Goal: Task Accomplishment & Management: Use online tool/utility

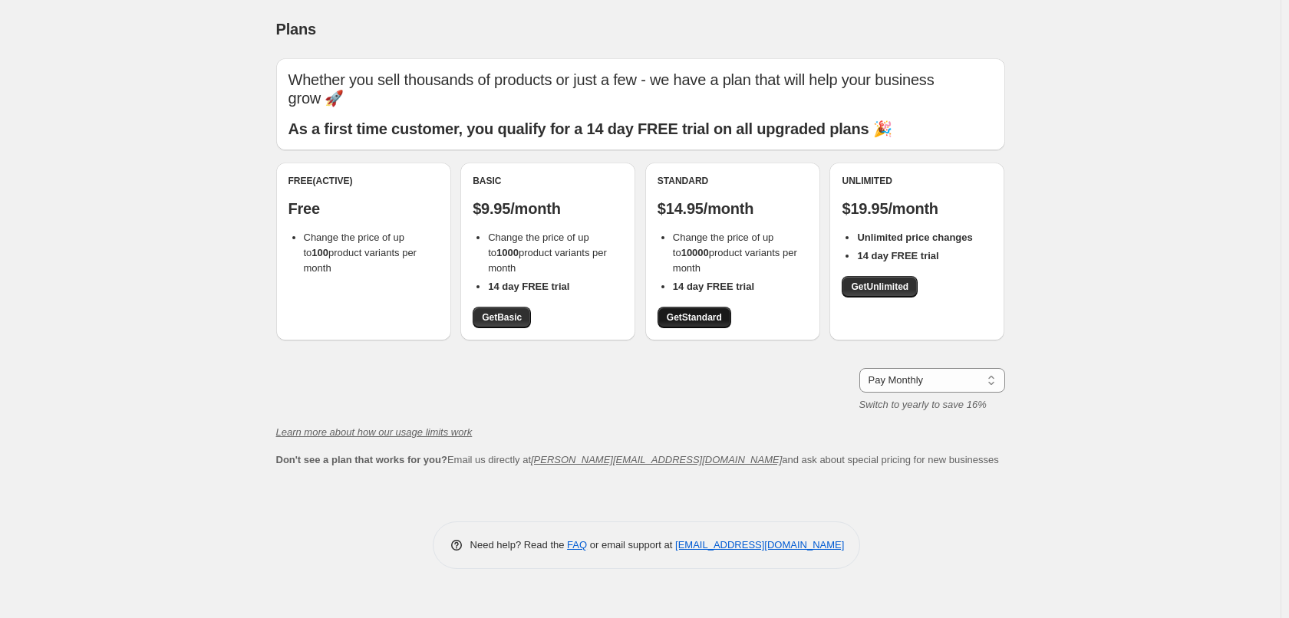
click at [707, 318] on span "Get Standard" at bounding box center [694, 317] width 55 height 12
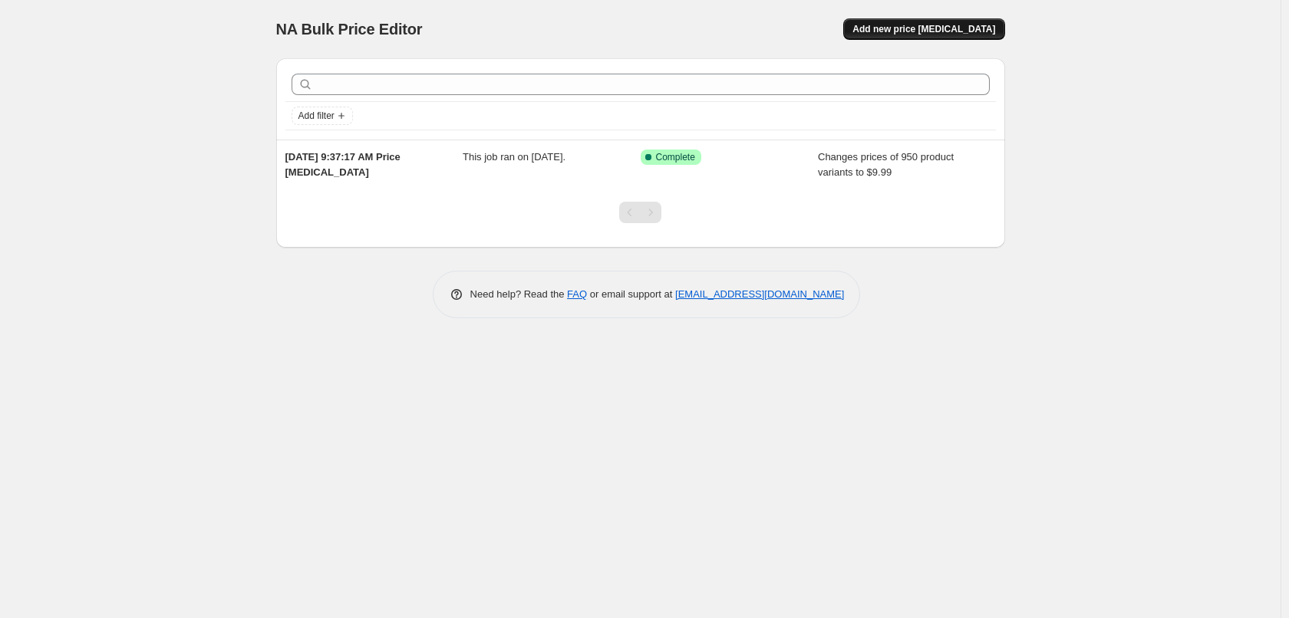
click at [925, 25] on span "Add new price [MEDICAL_DATA]" at bounding box center [923, 29] width 143 height 12
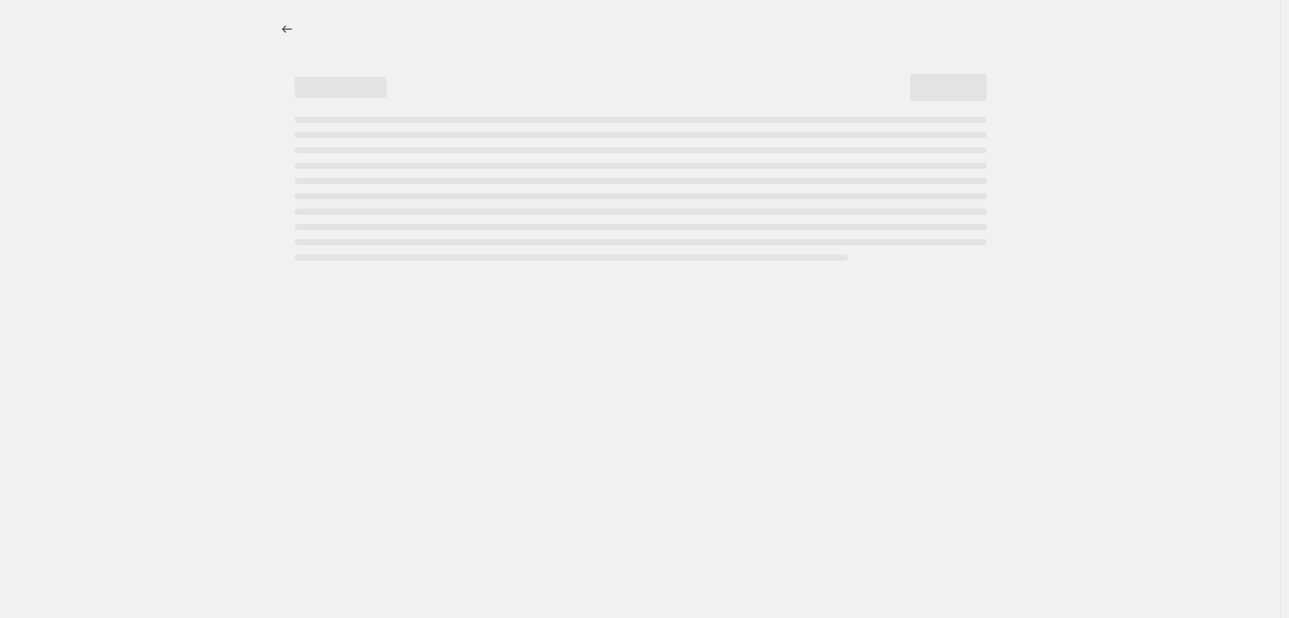
select select "percentage"
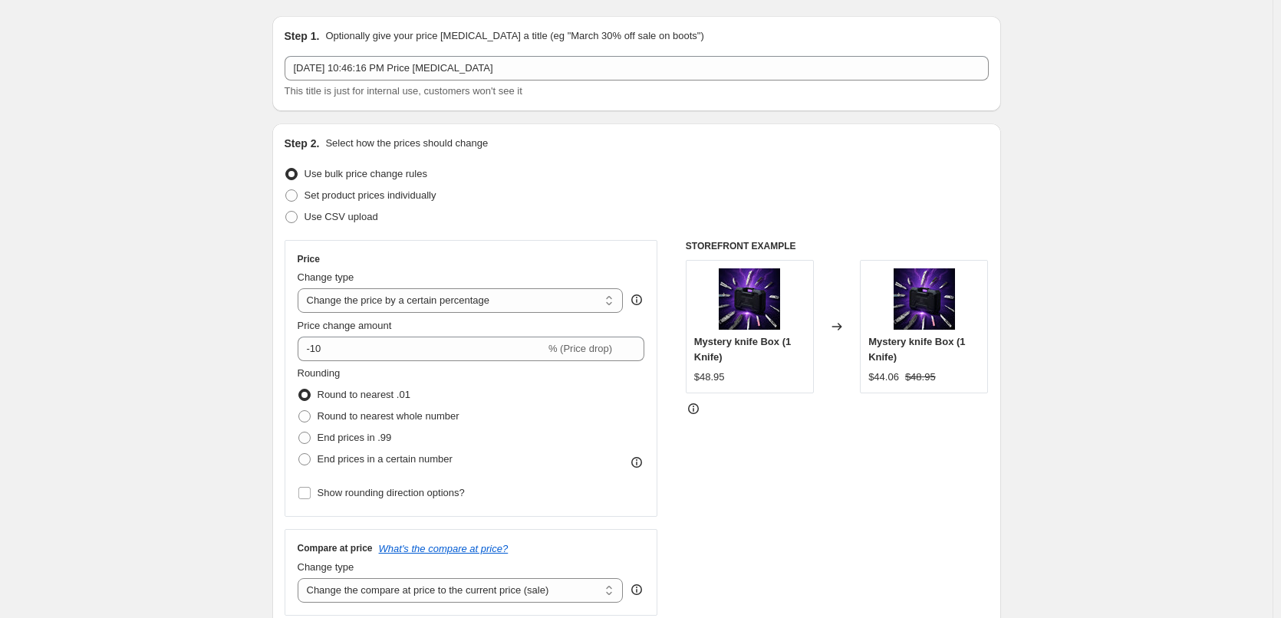
scroll to position [77, 0]
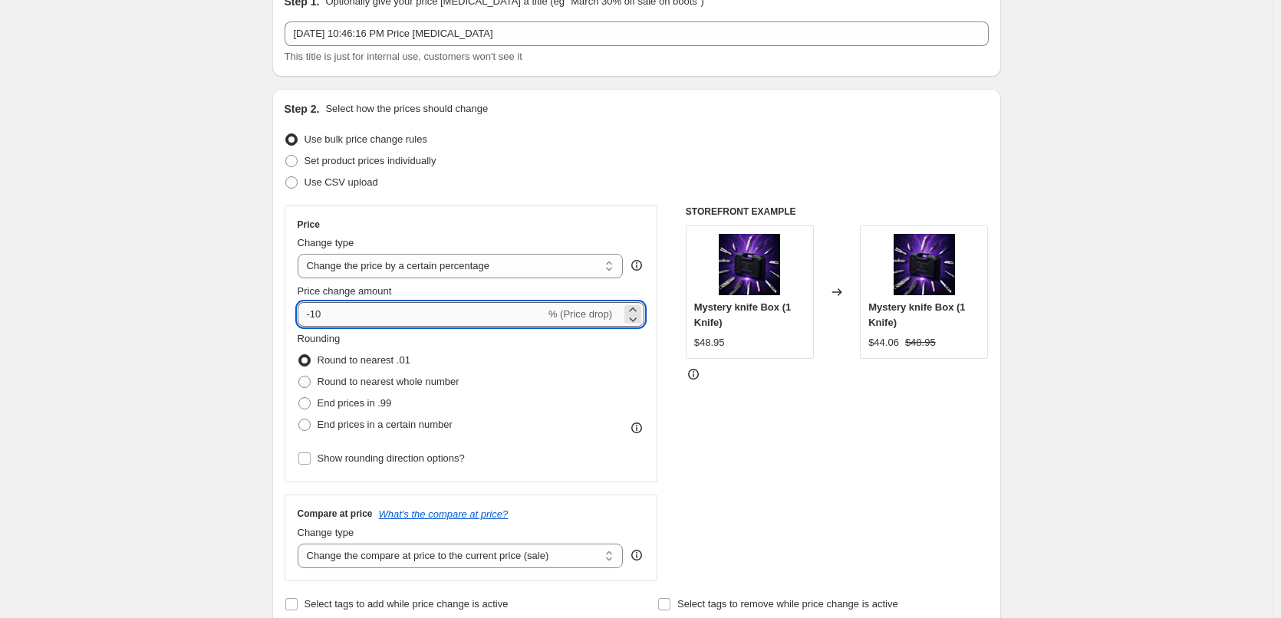
drag, startPoint x: 352, startPoint y: 311, endPoint x: 315, endPoint y: 310, distance: 36.9
click at [315, 310] on input "-10" at bounding box center [422, 314] width 248 height 25
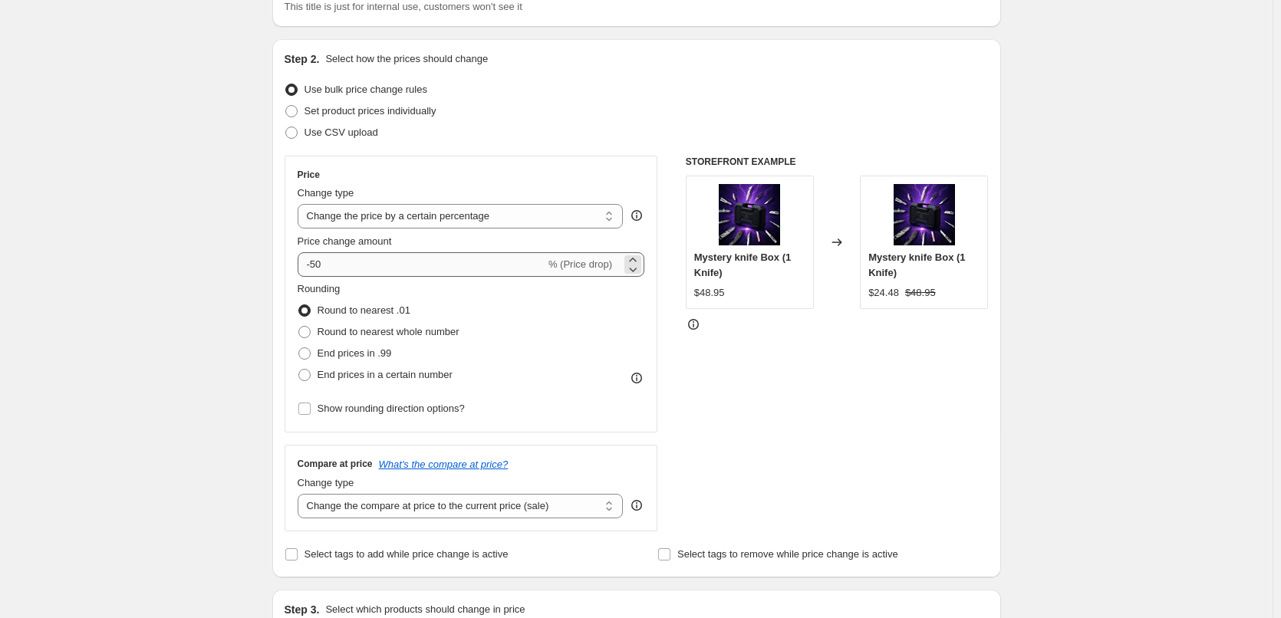
scroll to position [153, 0]
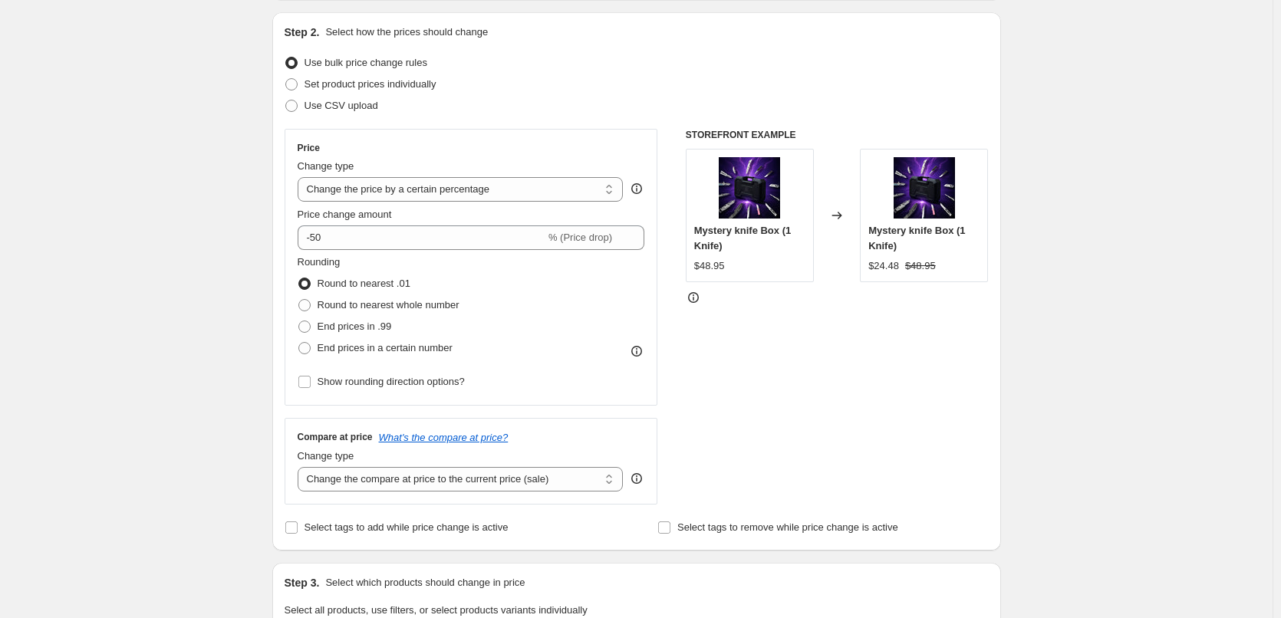
click at [255, 252] on div "Create new price [MEDICAL_DATA]. This page is ready Create new price [MEDICAL_D…" at bounding box center [636, 619] width 1273 height 1544
click at [329, 233] on input "-50" at bounding box center [422, 238] width 248 height 25
click at [211, 277] on div "Create new price change job. This page is ready Create new price change job Dra…" at bounding box center [636, 619] width 1273 height 1544
click at [358, 238] on input "-50" at bounding box center [422, 238] width 248 height 25
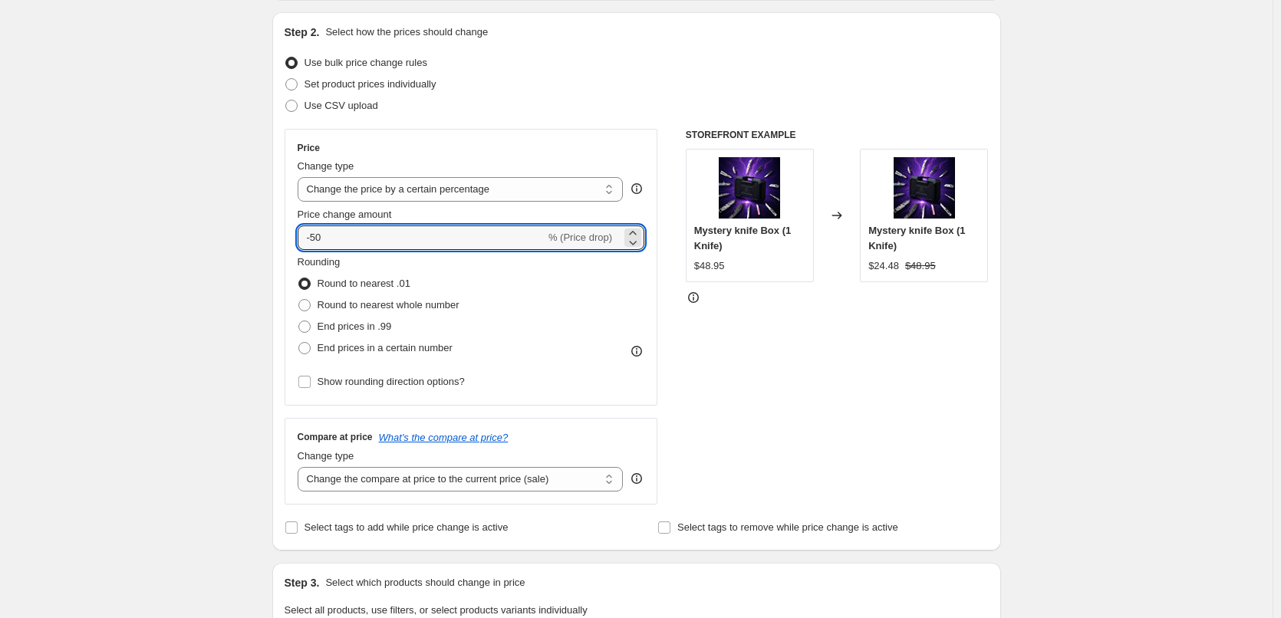
click at [228, 283] on div "Create new price change job. This page is ready Create new price change job Dra…" at bounding box center [636, 619] width 1273 height 1544
click at [351, 243] on input "-50" at bounding box center [422, 238] width 248 height 25
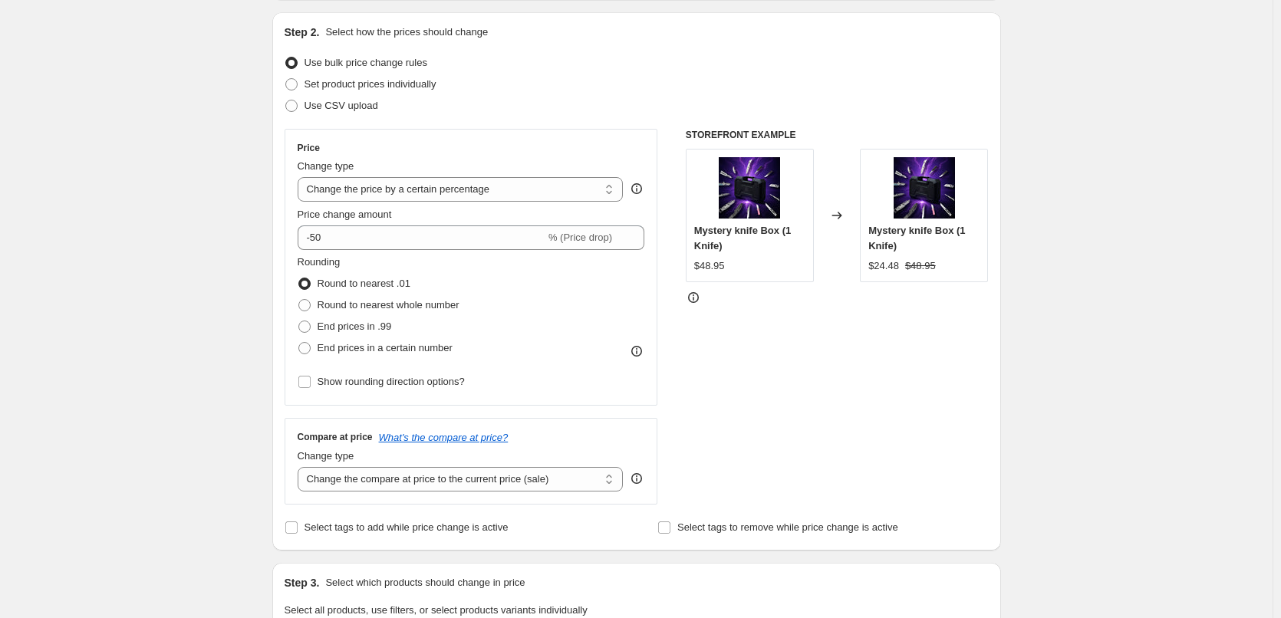
drag, startPoint x: 208, startPoint y: 285, endPoint x: 217, endPoint y: 282, distance: 9.7
click at [208, 285] on div "Create new price change job. This page is ready Create new price change job Dra…" at bounding box center [636, 619] width 1273 height 1544
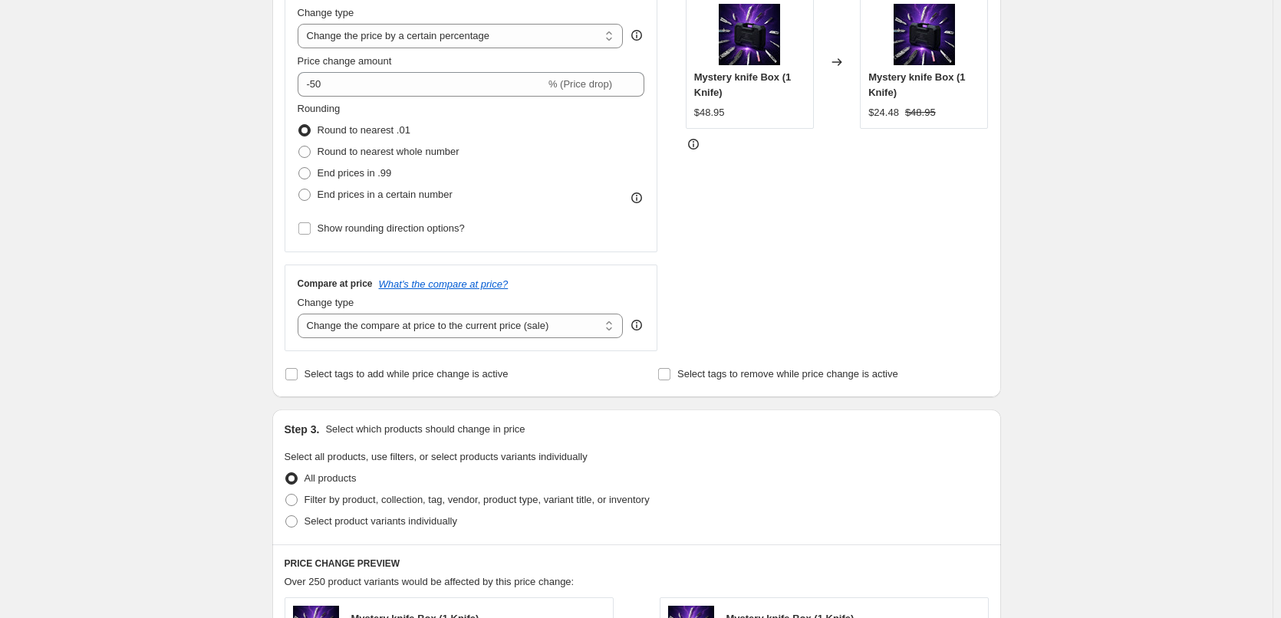
scroll to position [230, 0]
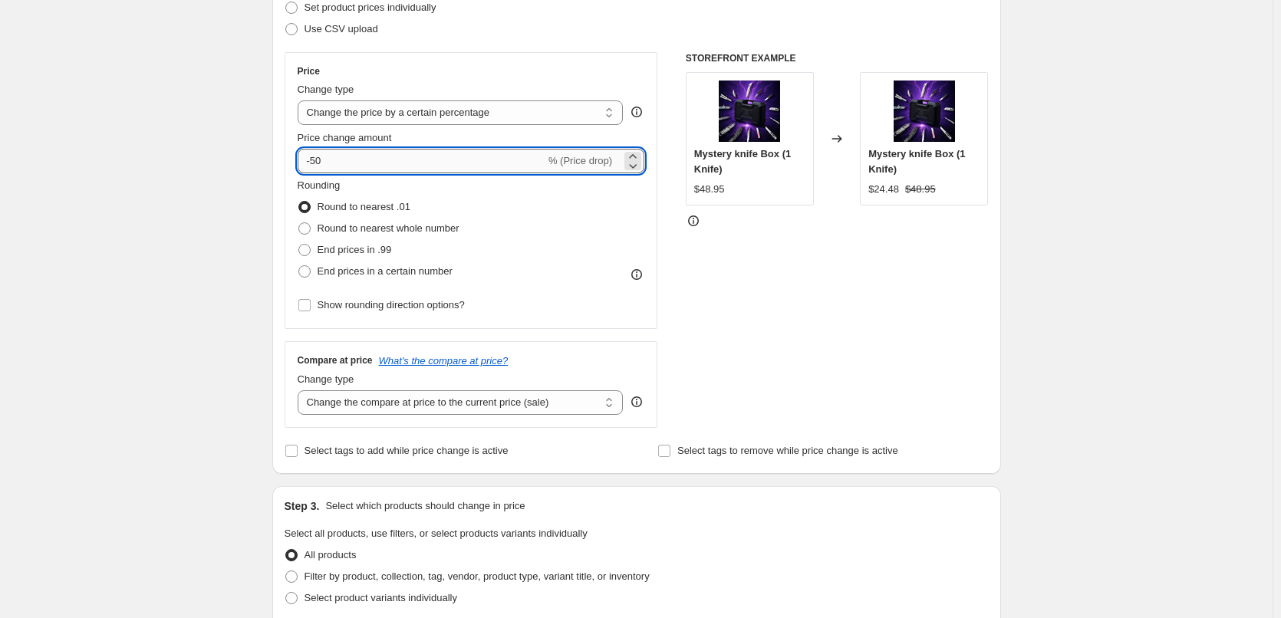
click at [316, 163] on input "-50" at bounding box center [422, 161] width 248 height 25
type input "-60"
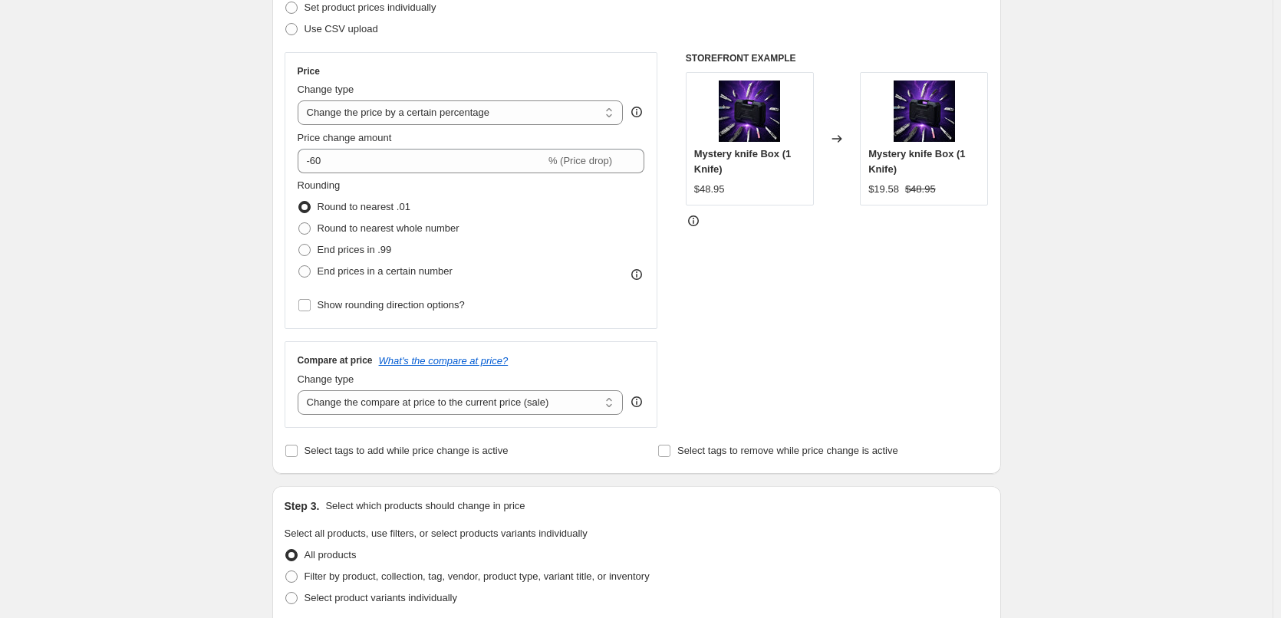
click at [165, 255] on div "Create new price change job. This page is ready Create new price change job Dra…" at bounding box center [636, 542] width 1273 height 1544
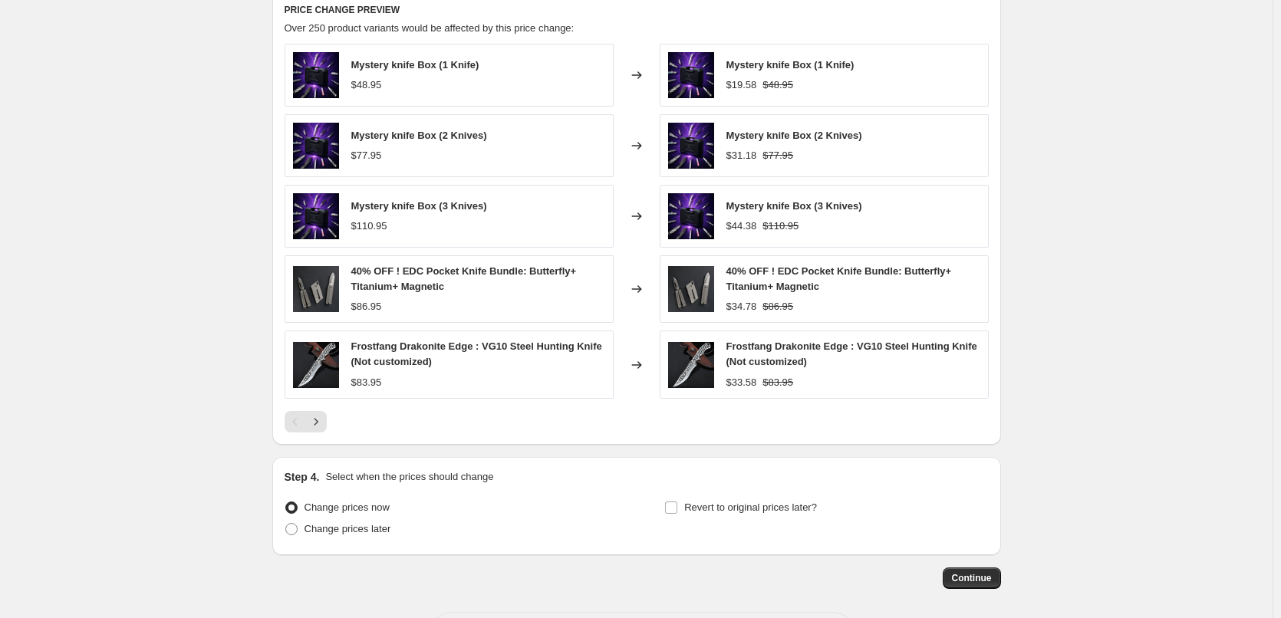
scroll to position [926, 0]
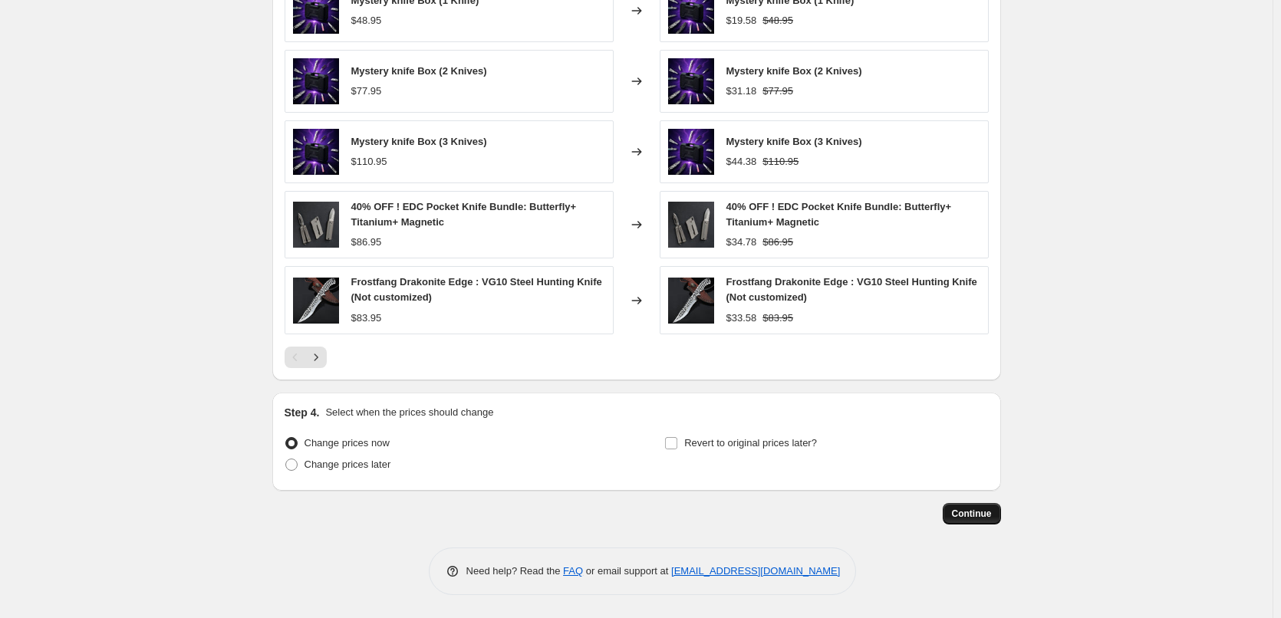
click at [983, 518] on span "Continue" at bounding box center [972, 514] width 40 height 12
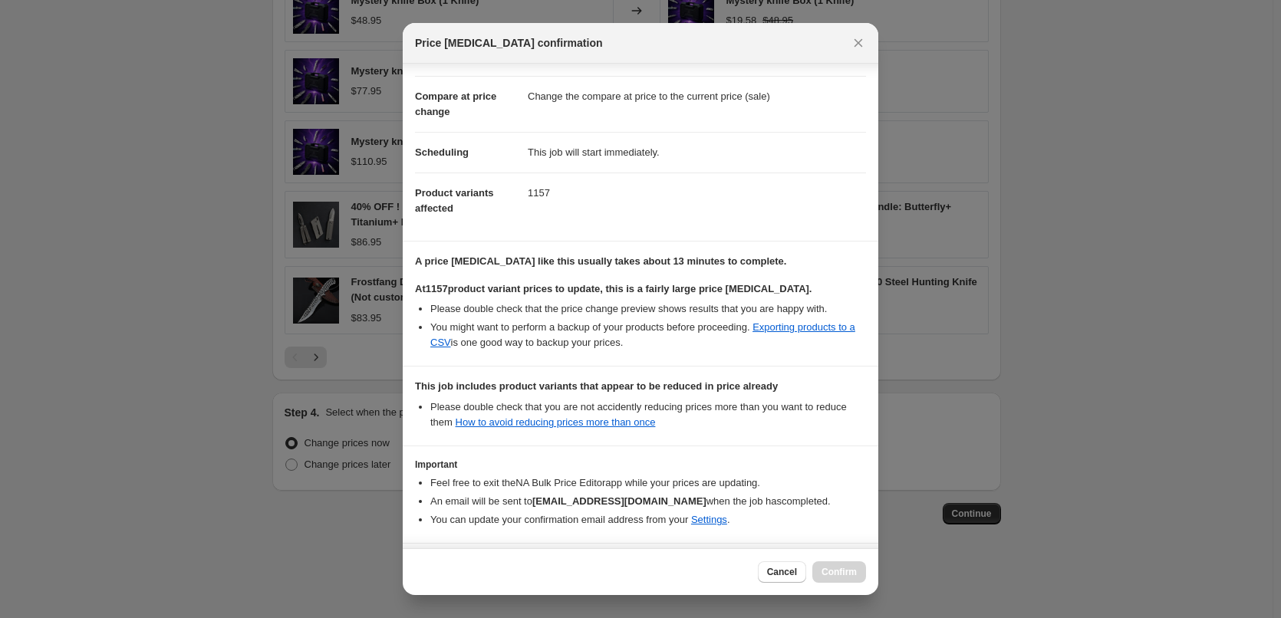
scroll to position [112, 0]
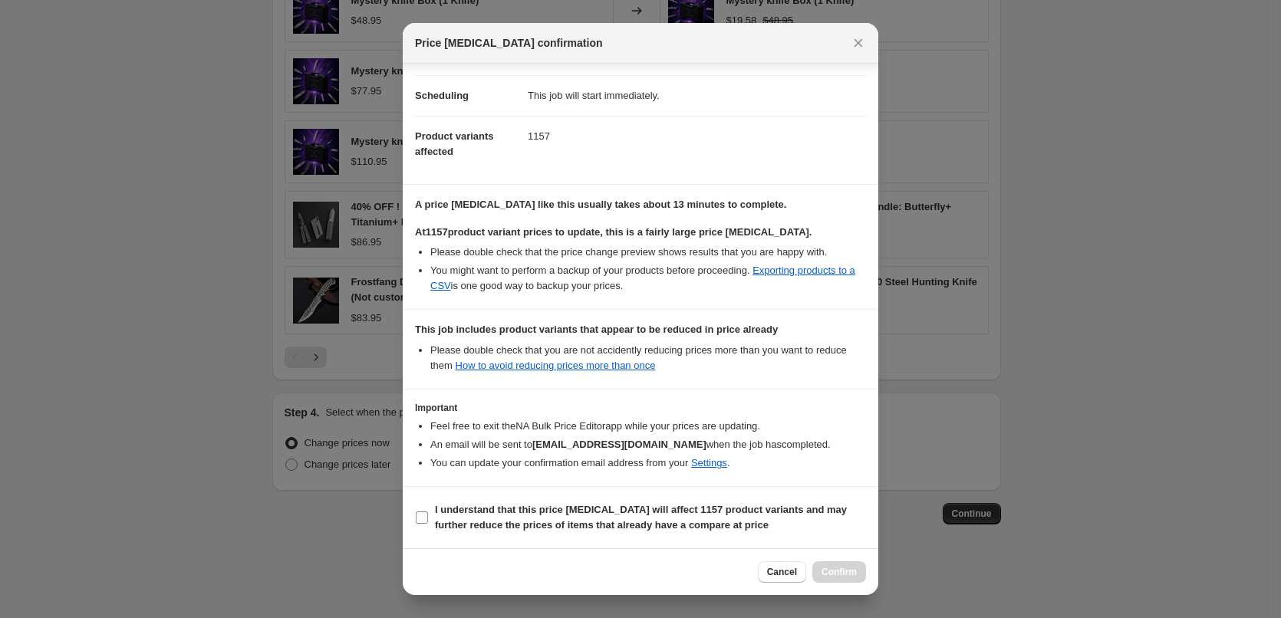
click at [427, 512] on input "I understand that this price change job will affect 1157 product variants and m…" at bounding box center [422, 518] width 12 height 12
checkbox input "true"
click at [828, 577] on span "Confirm" at bounding box center [839, 572] width 35 height 12
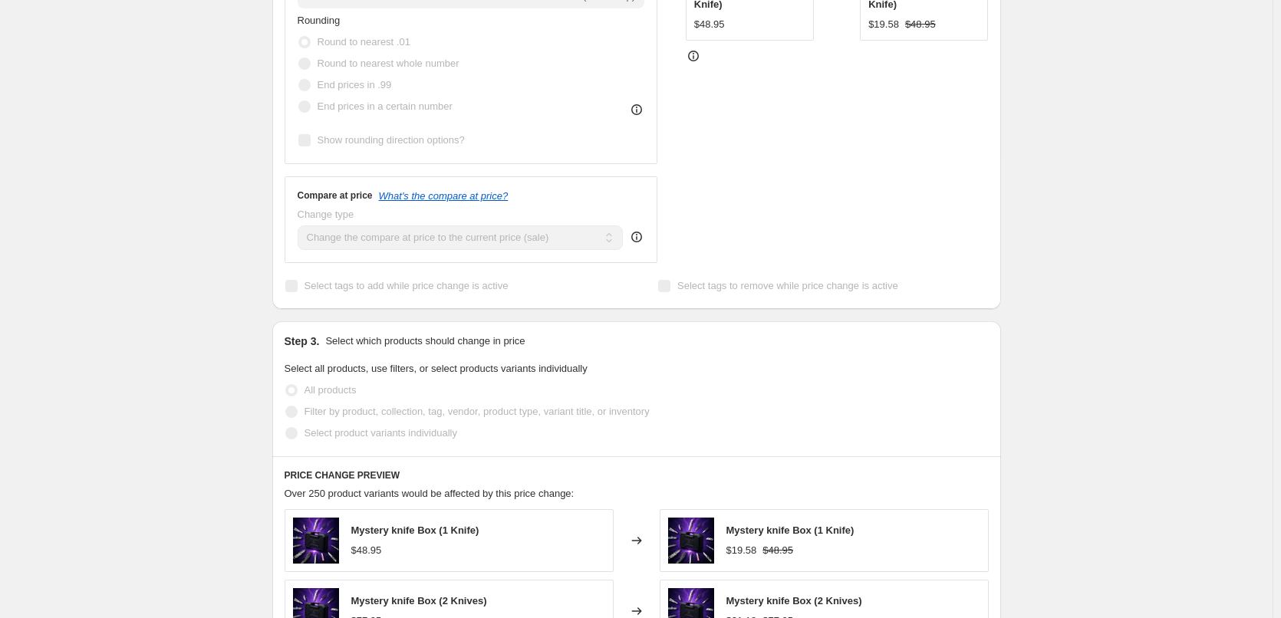
scroll to position [45, 0]
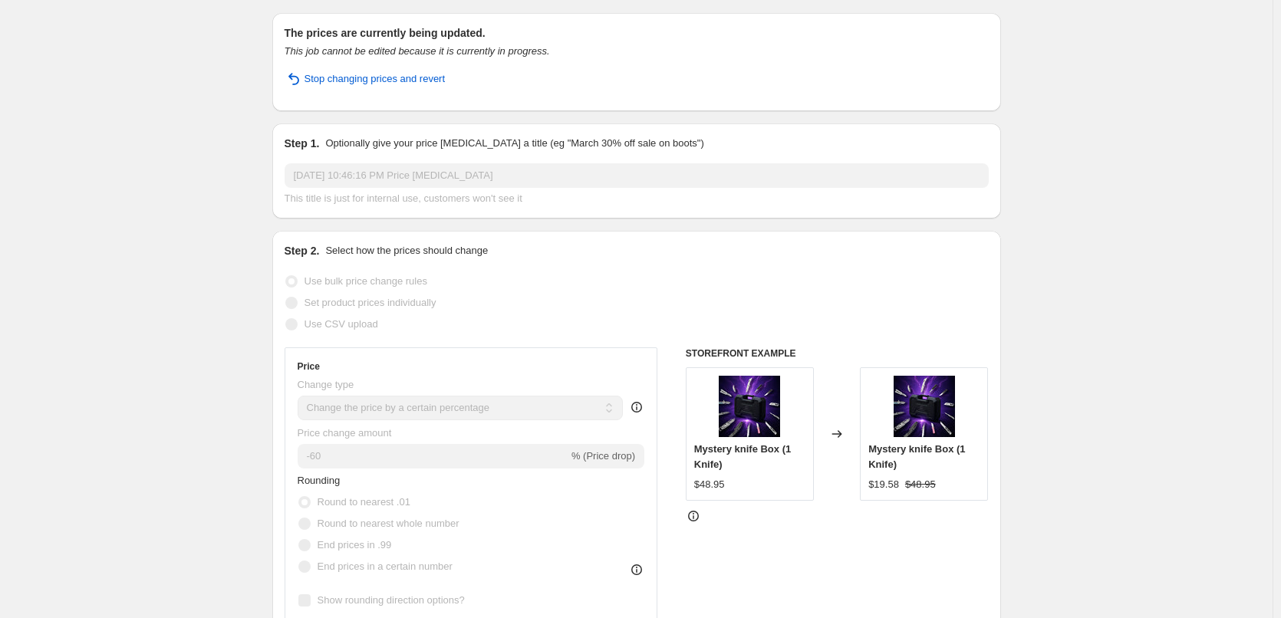
click at [473, 54] on icon "This job cannot be edited because it is currently in progress." at bounding box center [417, 51] width 265 height 12
click at [437, 34] on h2 "The prices are currently being updated." at bounding box center [637, 32] width 704 height 15
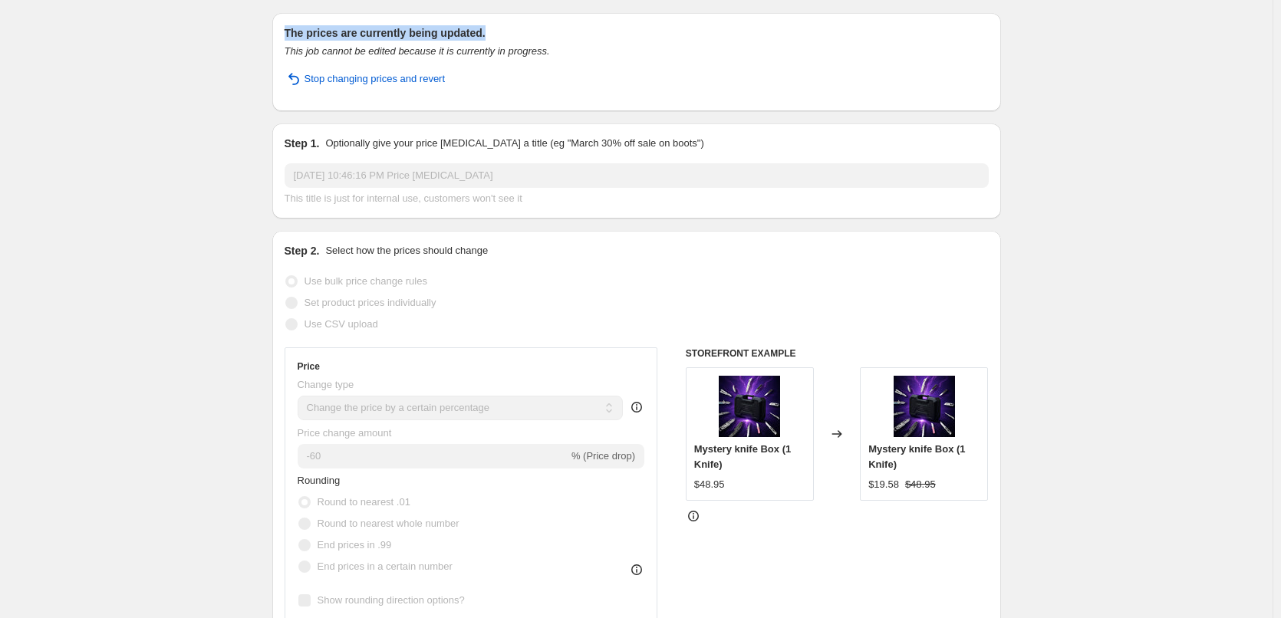
click at [437, 34] on h2 "The prices are currently being updated." at bounding box center [637, 32] width 704 height 15
click at [524, 51] on icon "This job cannot be edited because it is currently in progress." at bounding box center [417, 51] width 265 height 12
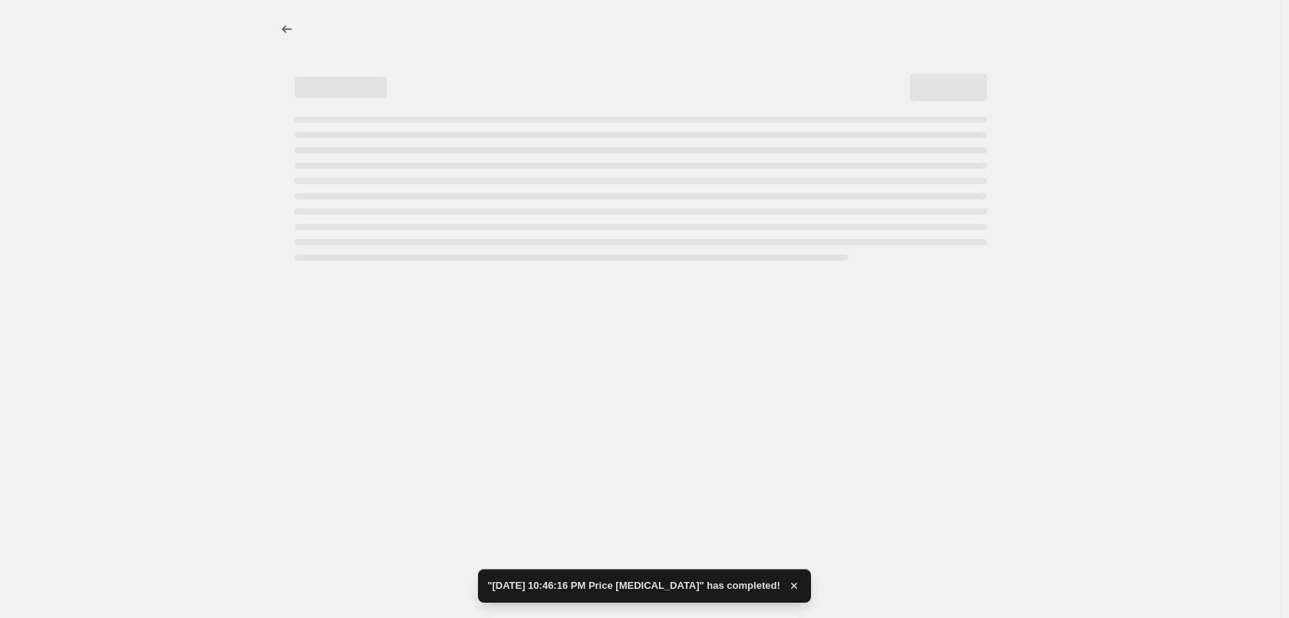
select select "percentage"
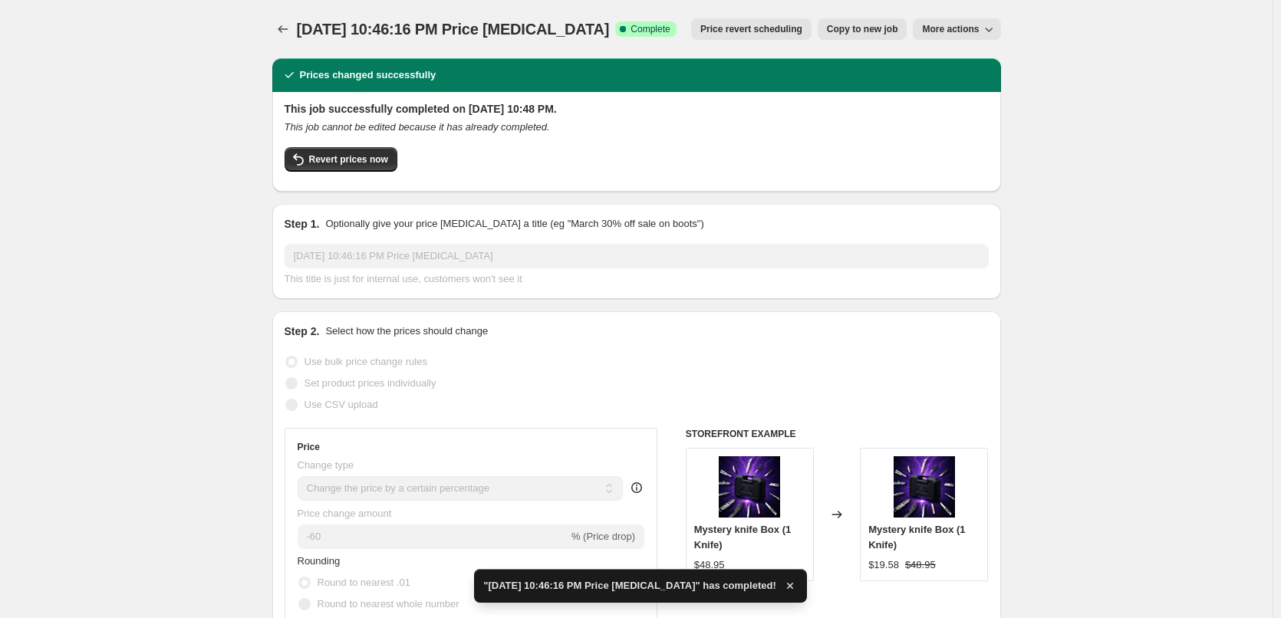
click at [463, 109] on h2 "This job successfully completed on August 14, 2025 at 10:48 PM." at bounding box center [637, 108] width 704 height 15
click at [512, 123] on icon "This job cannot be edited because it has already completed." at bounding box center [417, 127] width 265 height 12
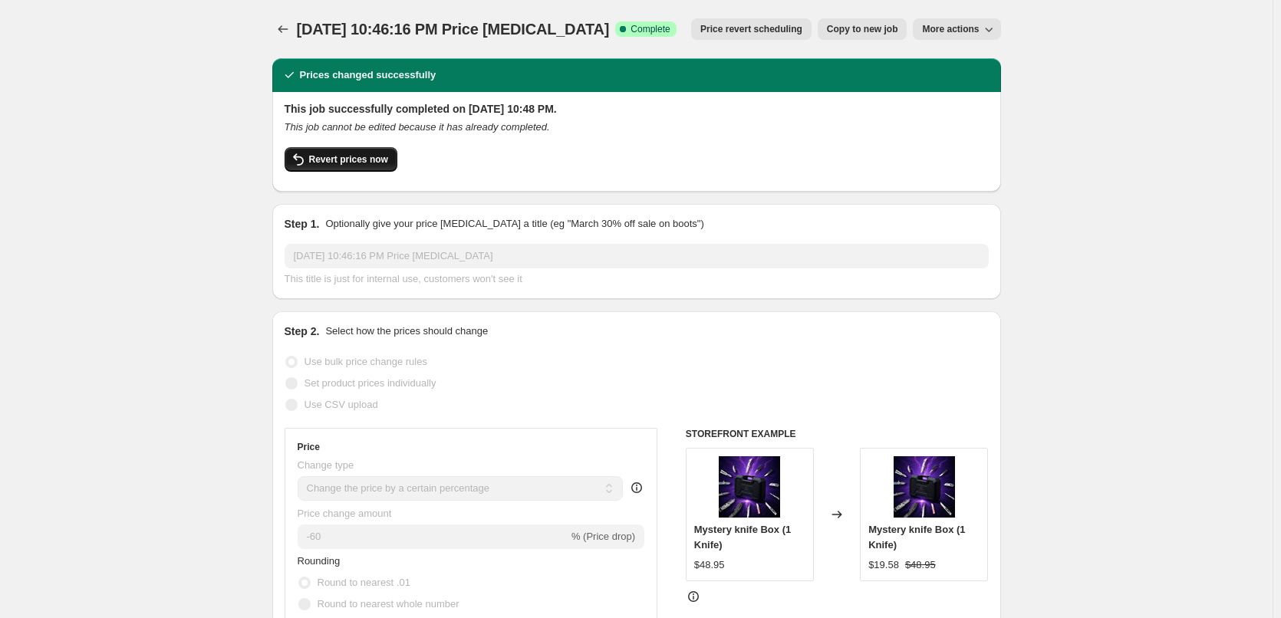
click at [371, 160] on span "Revert prices now" at bounding box center [348, 159] width 79 height 12
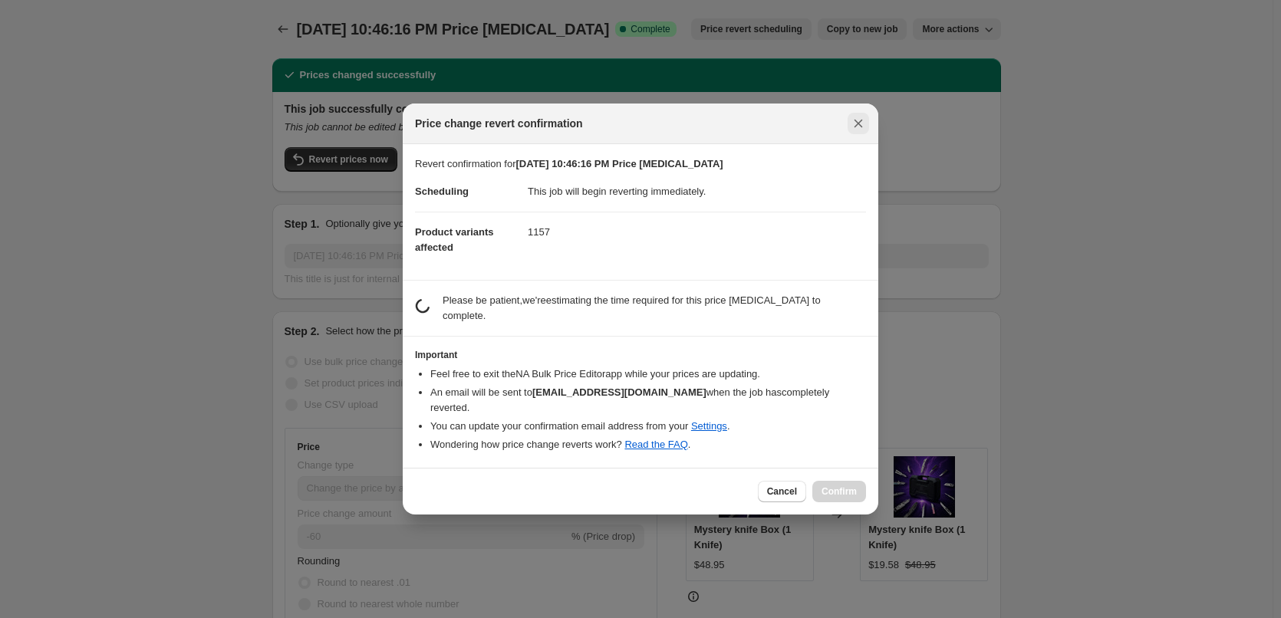
click at [860, 131] on icon "Close" at bounding box center [858, 123] width 15 height 15
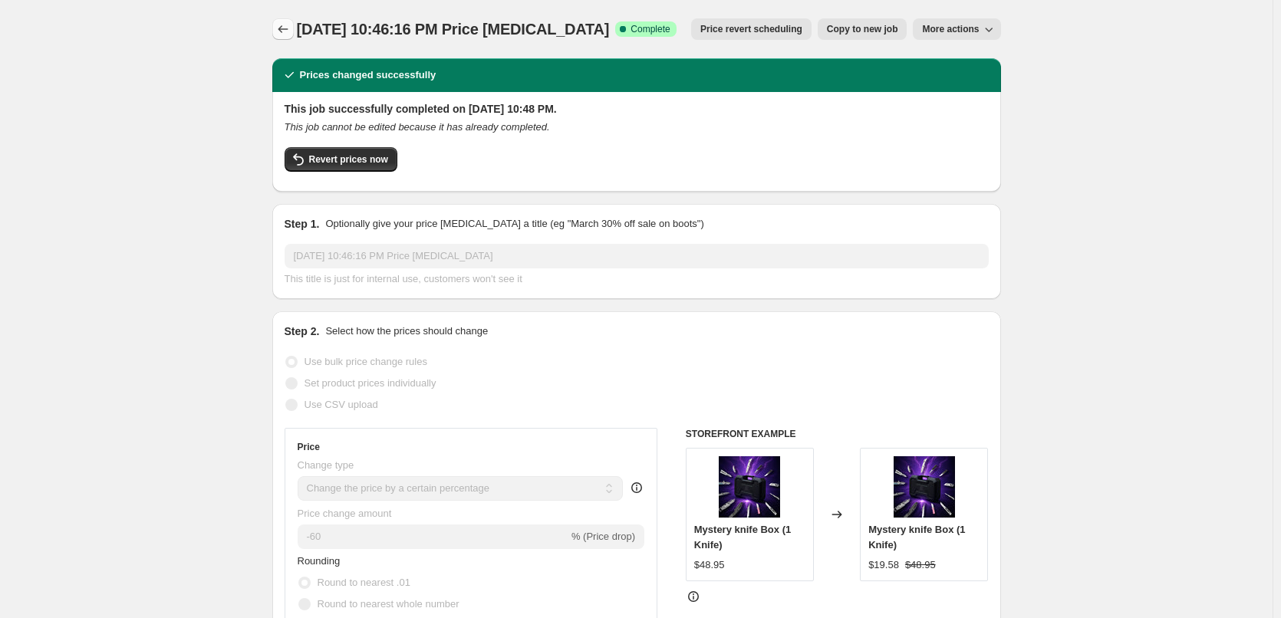
click at [283, 25] on icon "Price change jobs" at bounding box center [282, 28] width 15 height 15
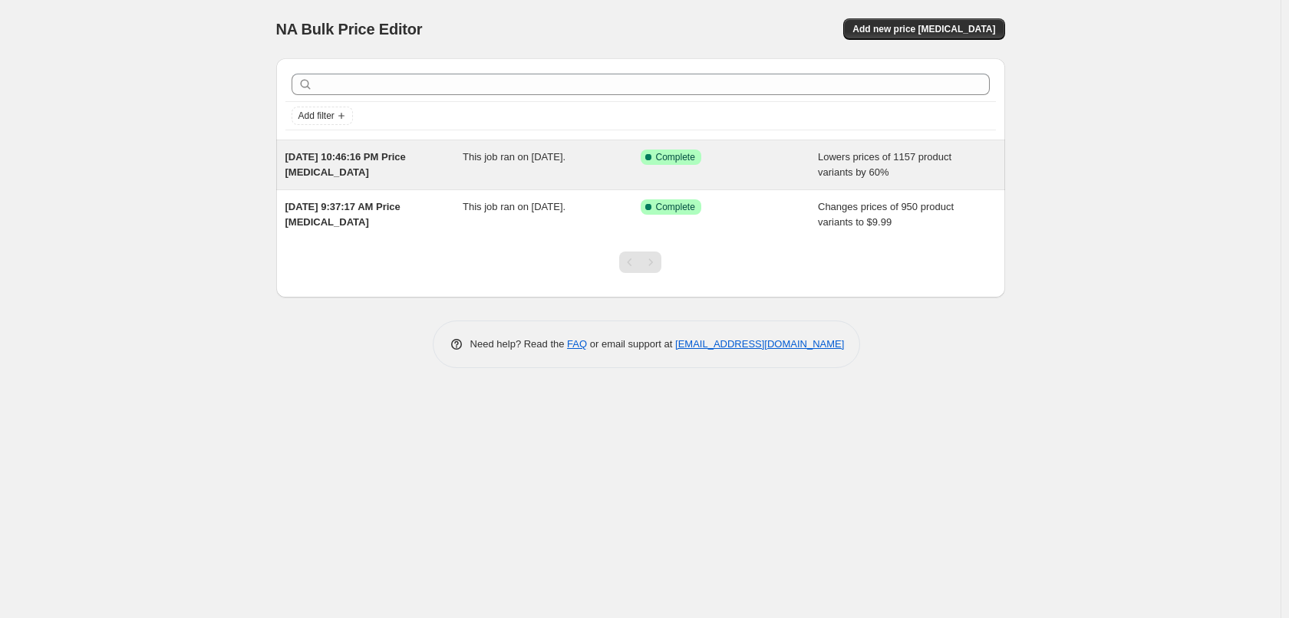
click at [534, 165] on div "This job ran on August 14, 2025." at bounding box center [552, 165] width 178 height 31
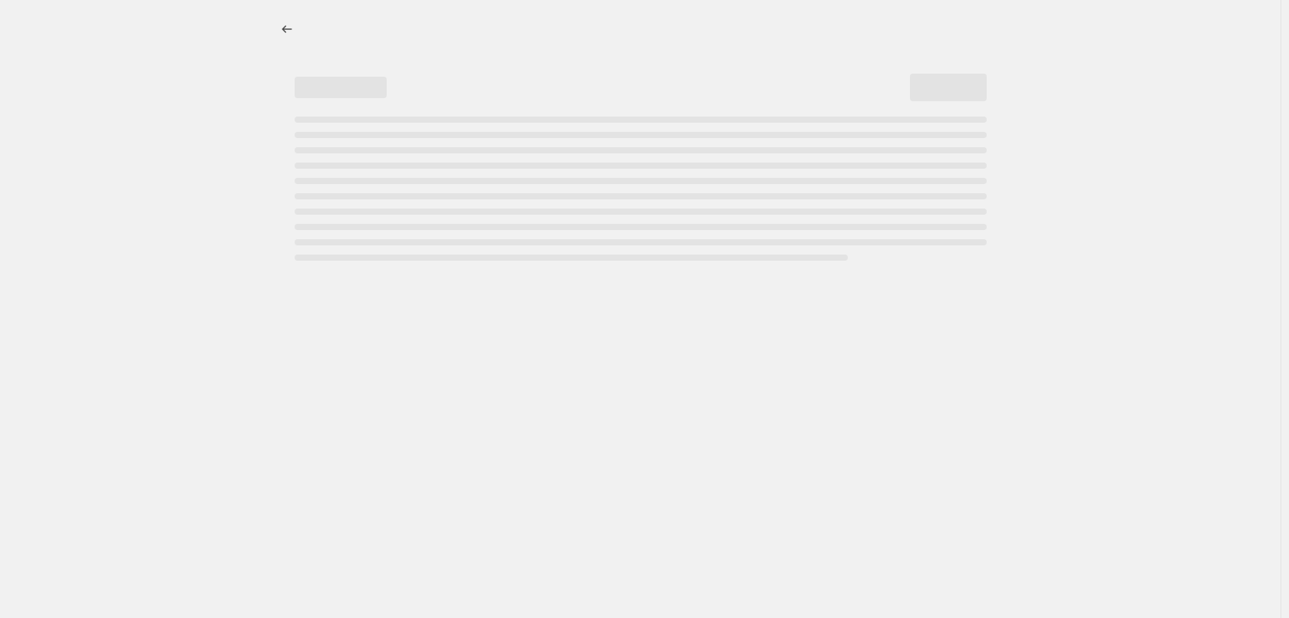
select select "percentage"
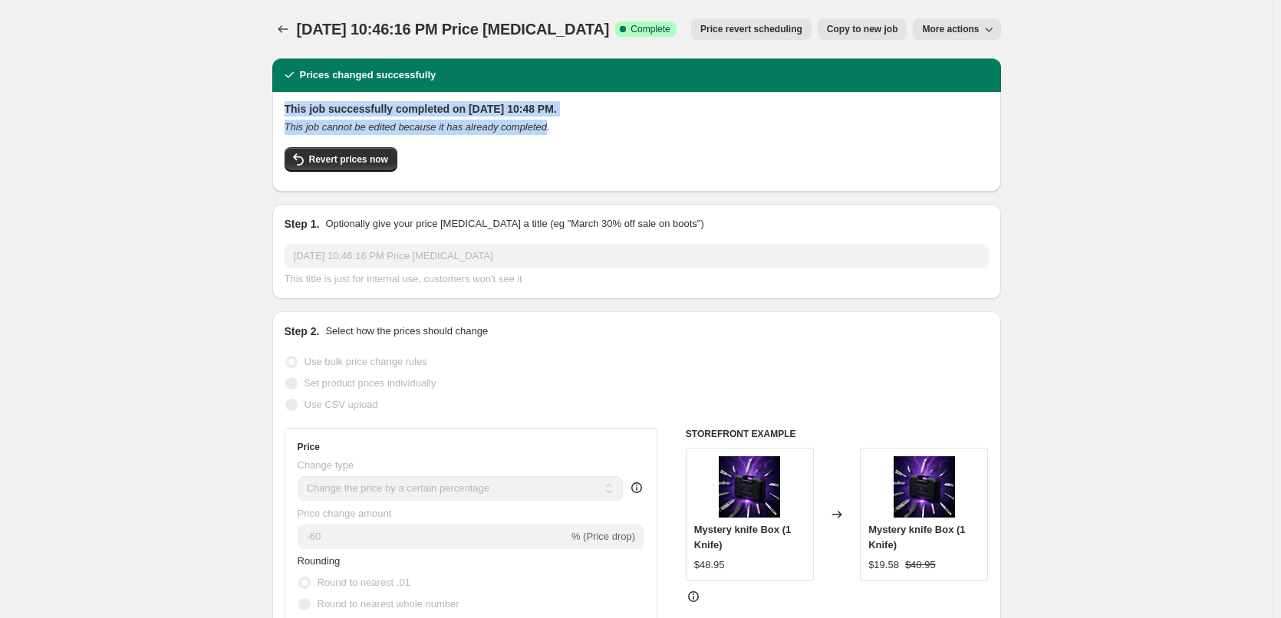
drag, startPoint x: 542, startPoint y: 130, endPoint x: 281, endPoint y: 112, distance: 261.5
click at [281, 112] on div "This job successfully completed on August 14, 2025 at 10:48 PM. This job cannot…" at bounding box center [636, 142] width 729 height 100
copy div "This job successfully completed on August 14, 2025 at 10:48 PM. This job cannot…"
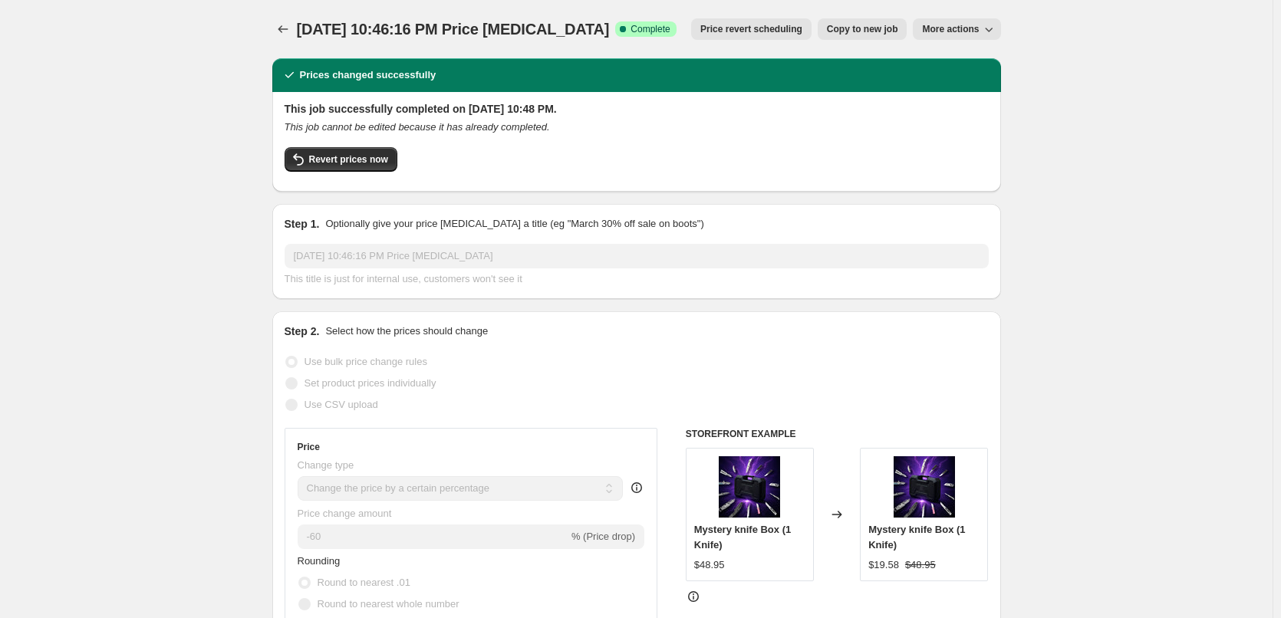
click at [276, 27] on button "Price change jobs" at bounding box center [282, 28] width 21 height 21
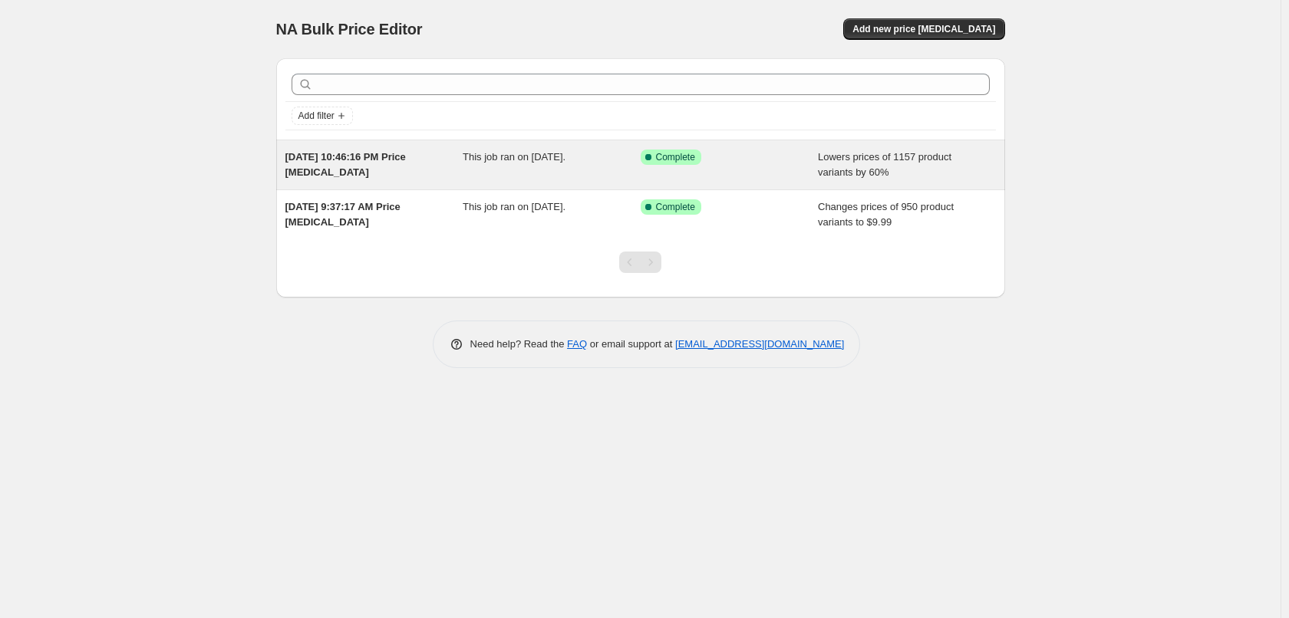
click at [516, 173] on div "This job ran on August 14, 2025." at bounding box center [552, 165] width 178 height 31
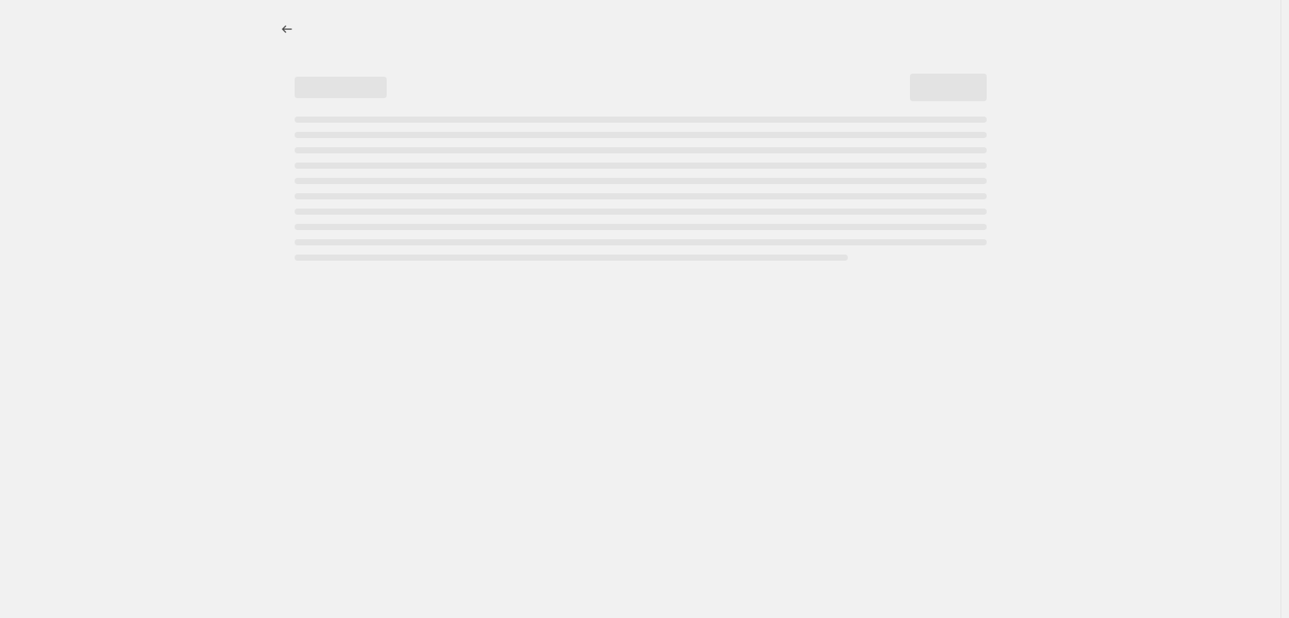
select select "percentage"
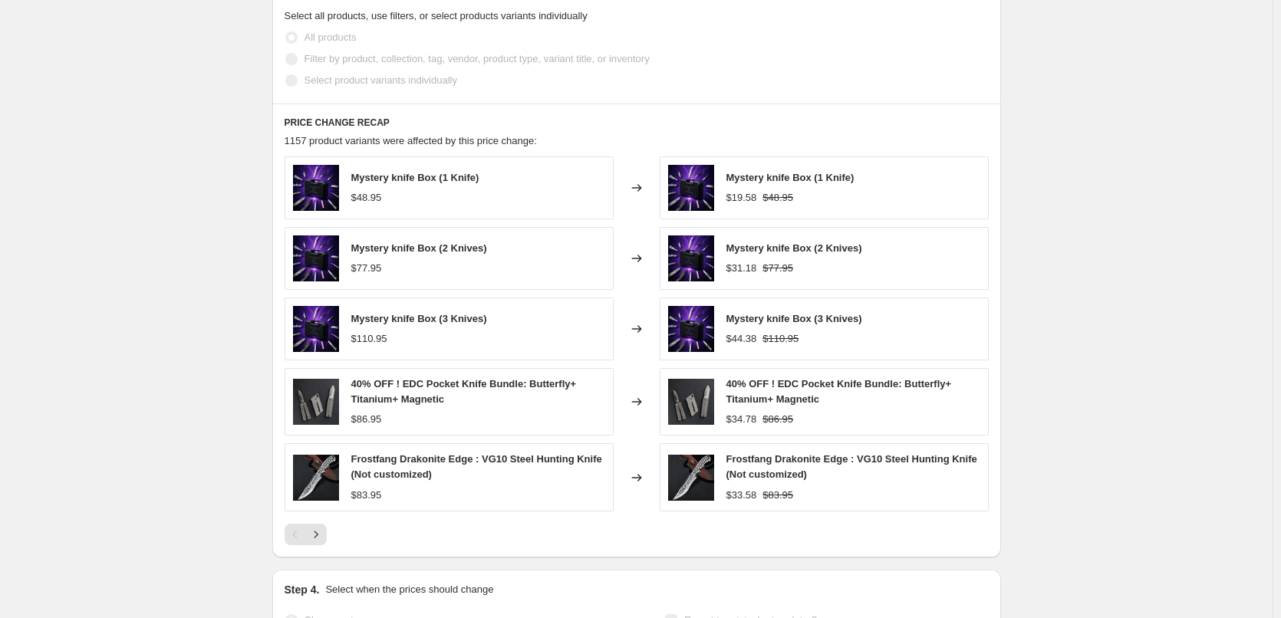
scroll to position [921, 0]
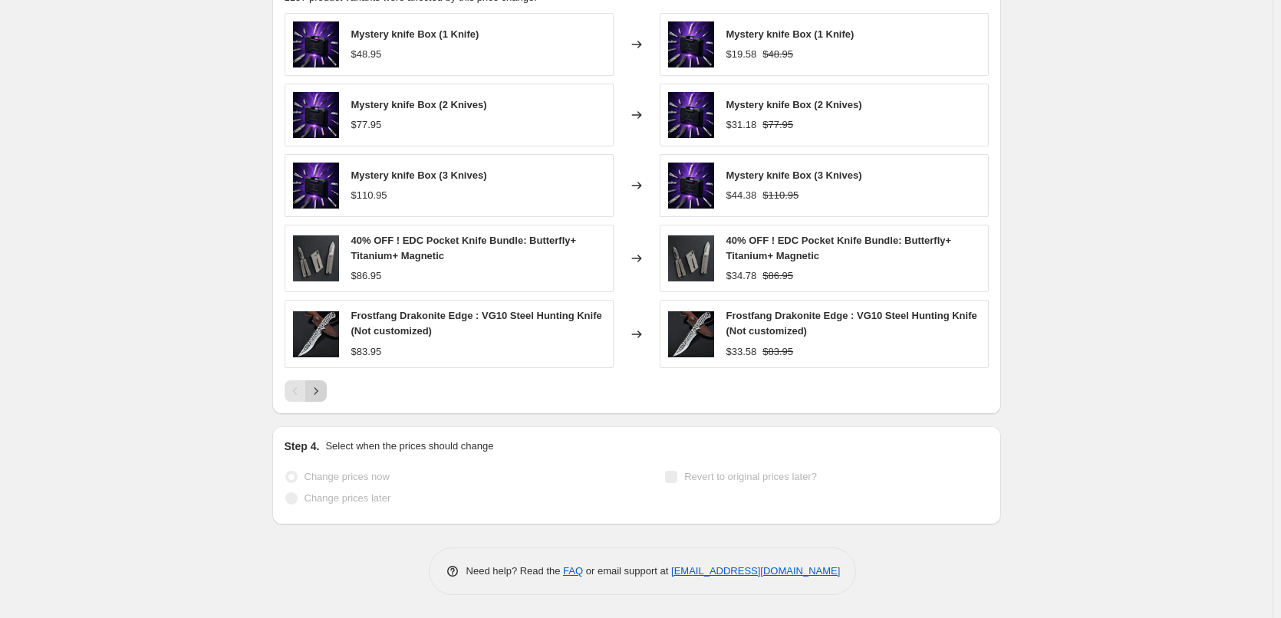
click at [324, 394] on icon "Next" at bounding box center [315, 391] width 15 height 15
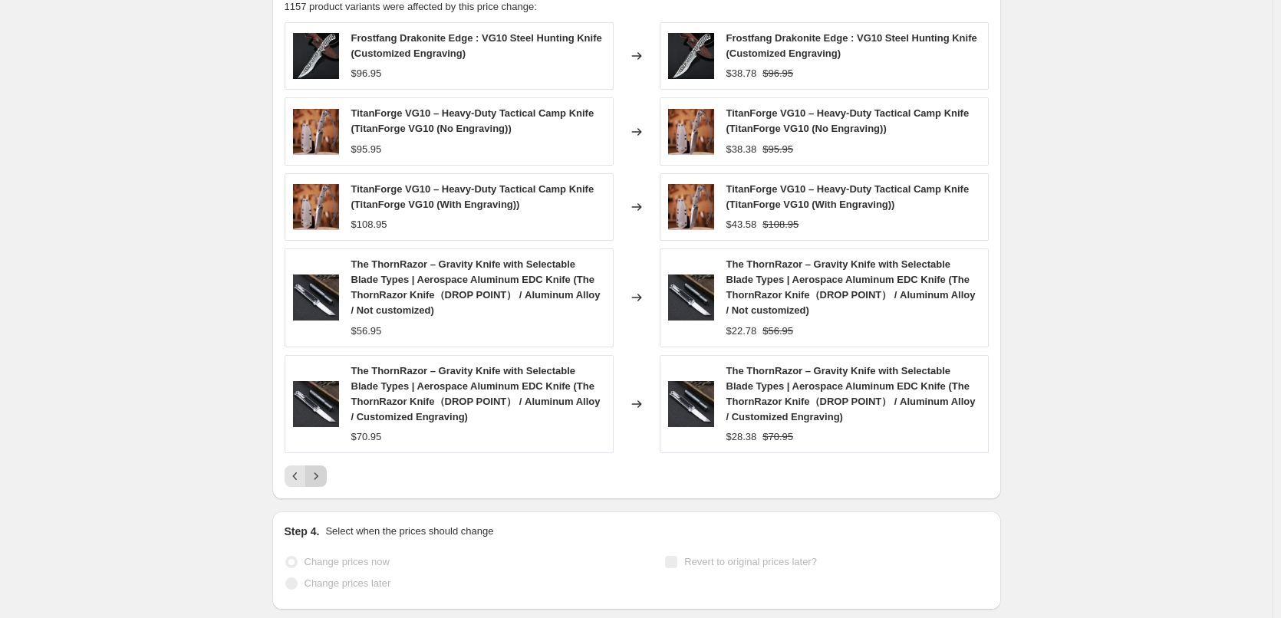
scroll to position [1038, 0]
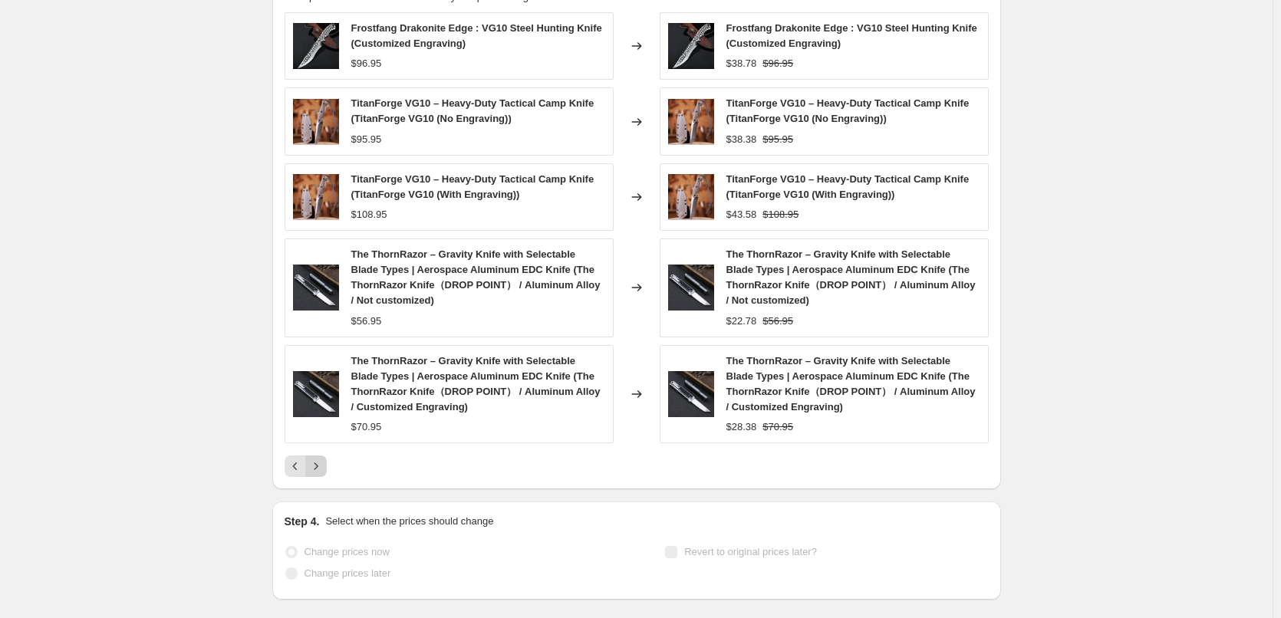
click at [318, 459] on icon "Next" at bounding box center [315, 466] width 15 height 15
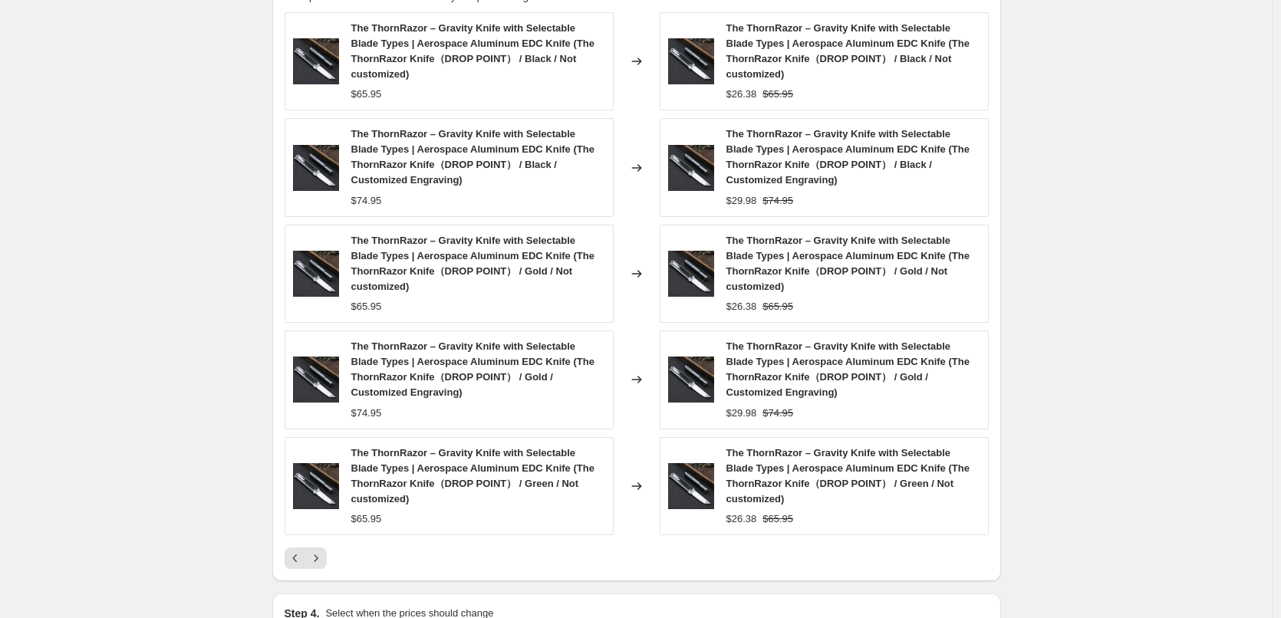
scroll to position [1206, 0]
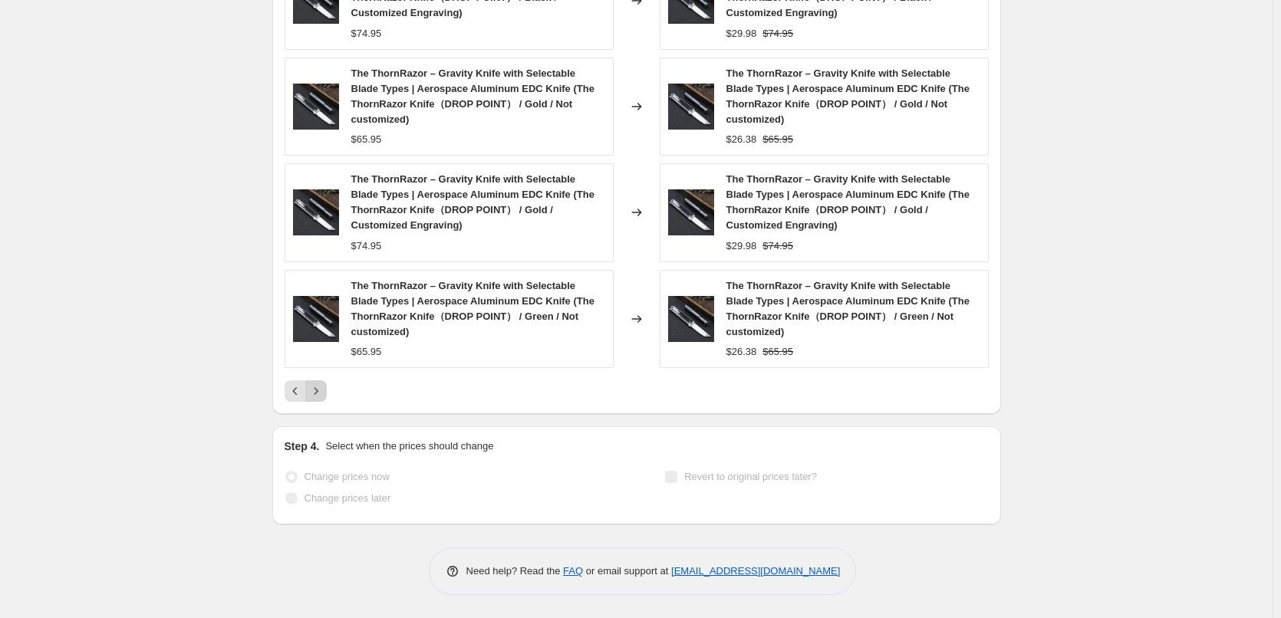
click at [318, 394] on icon "Next" at bounding box center [316, 390] width 4 height 7
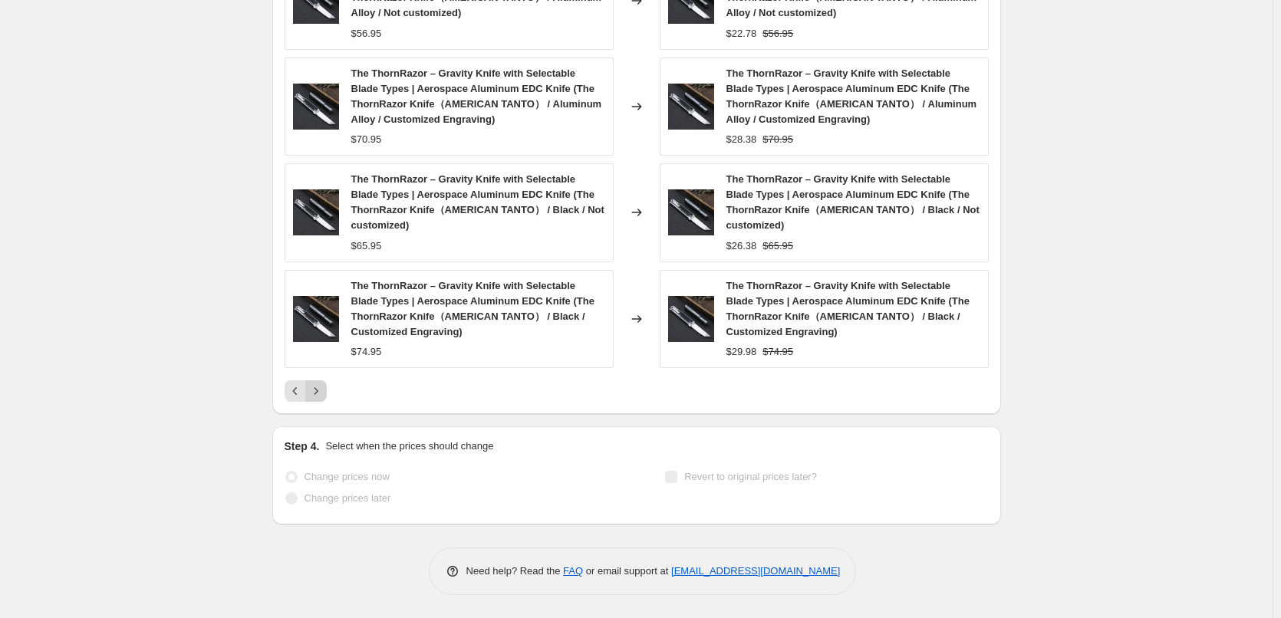
click at [318, 394] on icon "Next" at bounding box center [316, 390] width 4 height 7
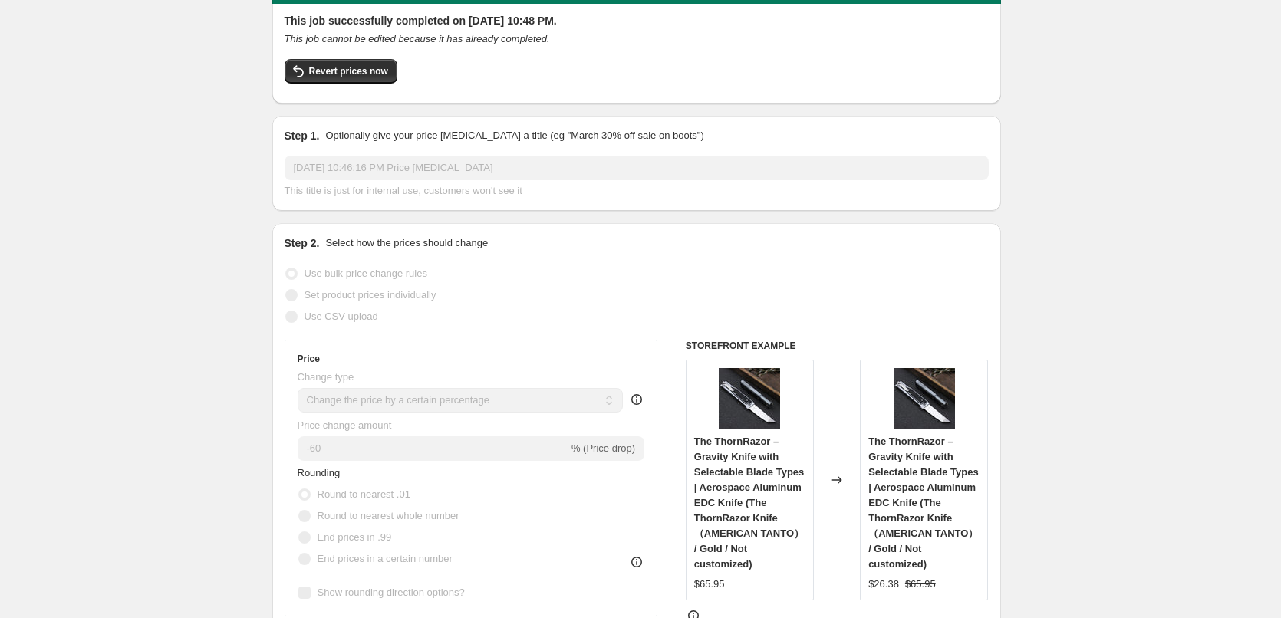
scroll to position [0, 0]
